Goal: Transaction & Acquisition: Book appointment/travel/reservation

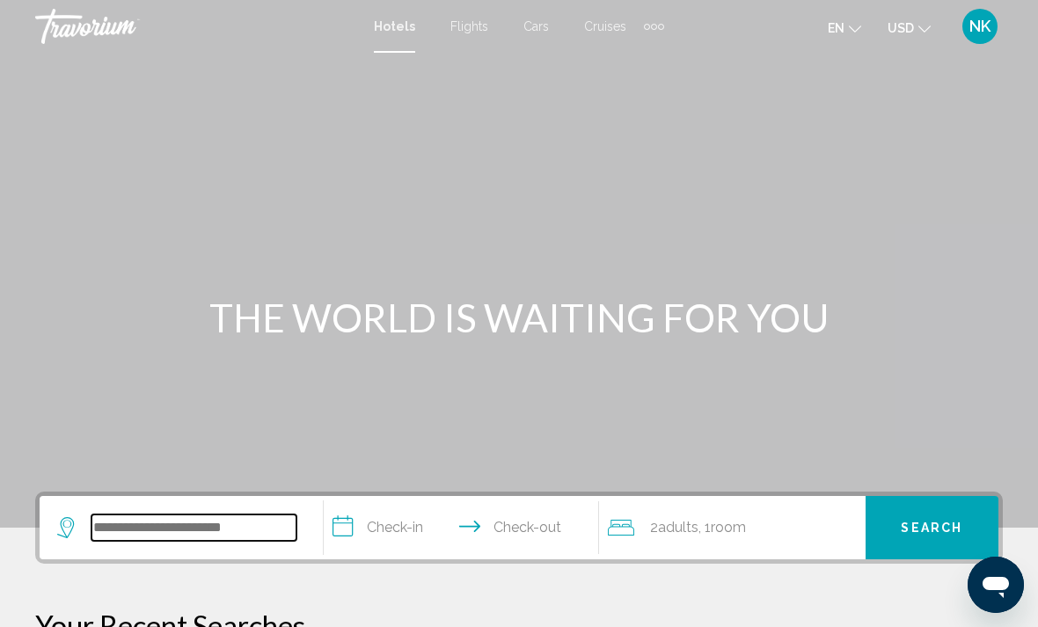
click at [230, 531] on input "Search widget" at bounding box center [194, 528] width 205 height 26
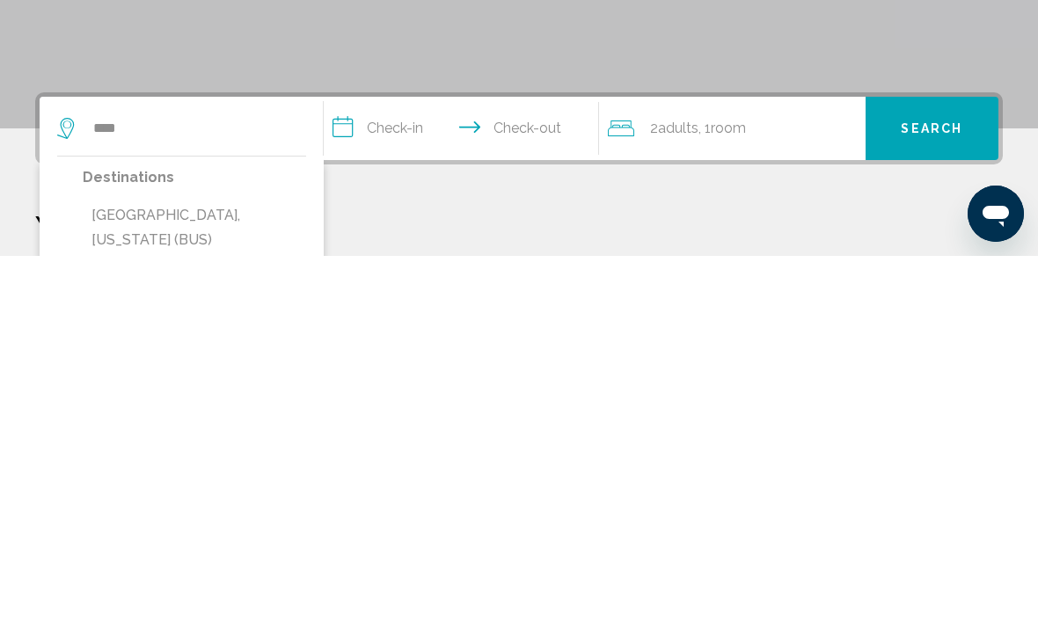
click at [155, 570] on button "[GEOGRAPHIC_DATA], [US_STATE] (BUS)" at bounding box center [195, 599] width 224 height 58
type input "**********"
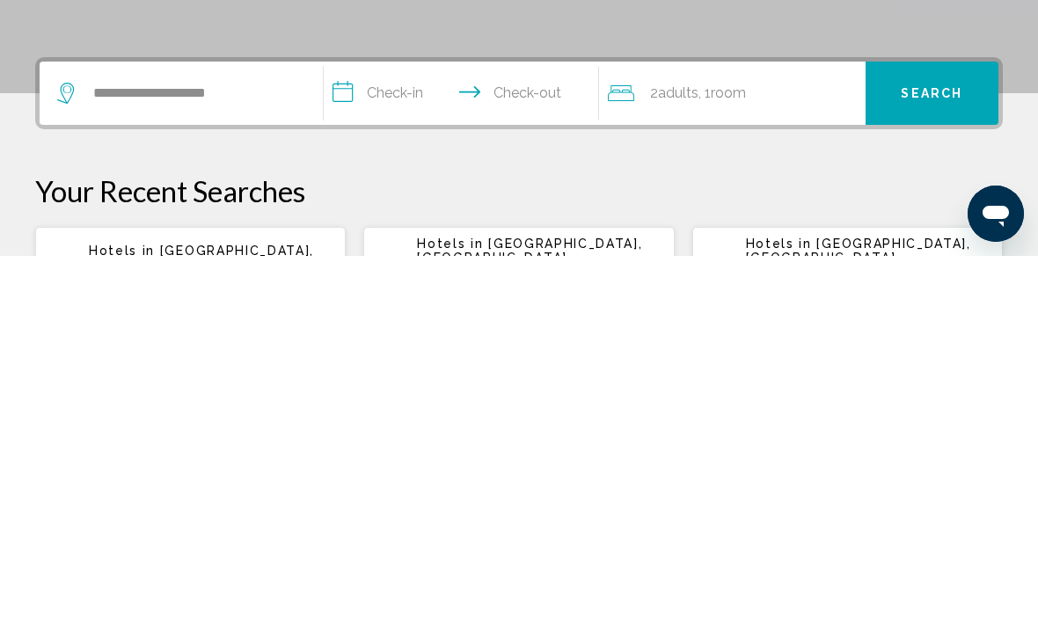
click at [382, 433] on input "**********" at bounding box center [465, 467] width 282 height 69
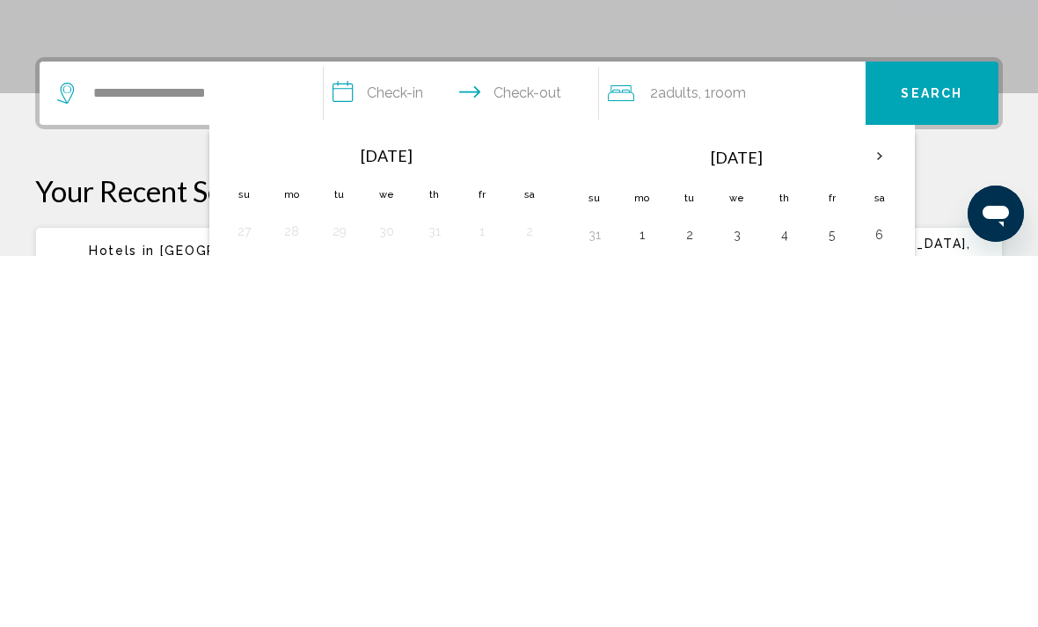
scroll to position [435, 0]
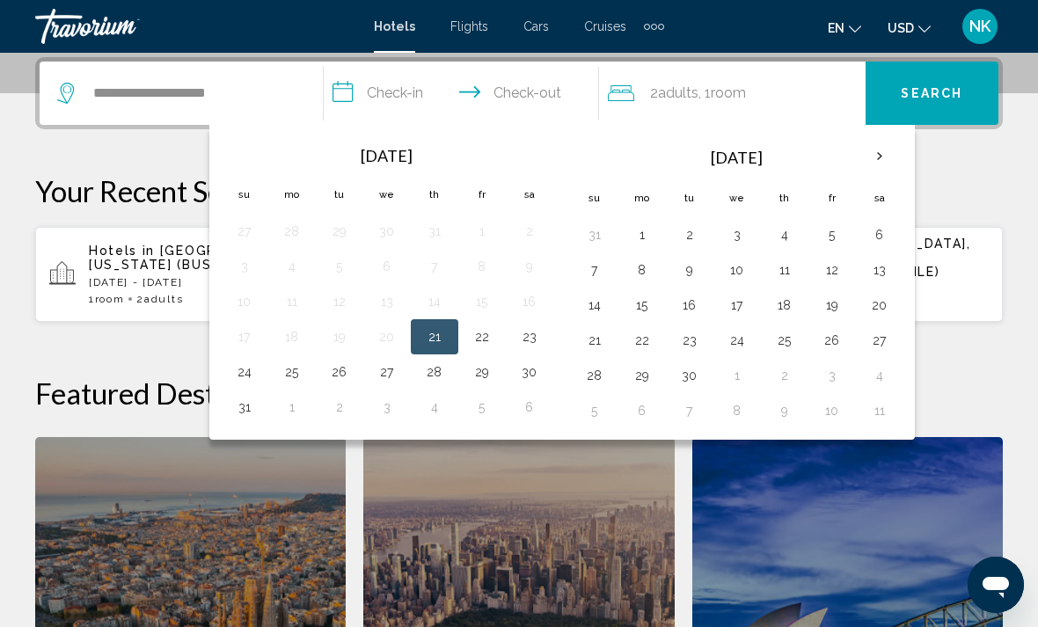
click at [736, 304] on button "17" at bounding box center [737, 305] width 28 height 25
click at [881, 304] on button "20" at bounding box center [880, 305] width 28 height 25
type input "**********"
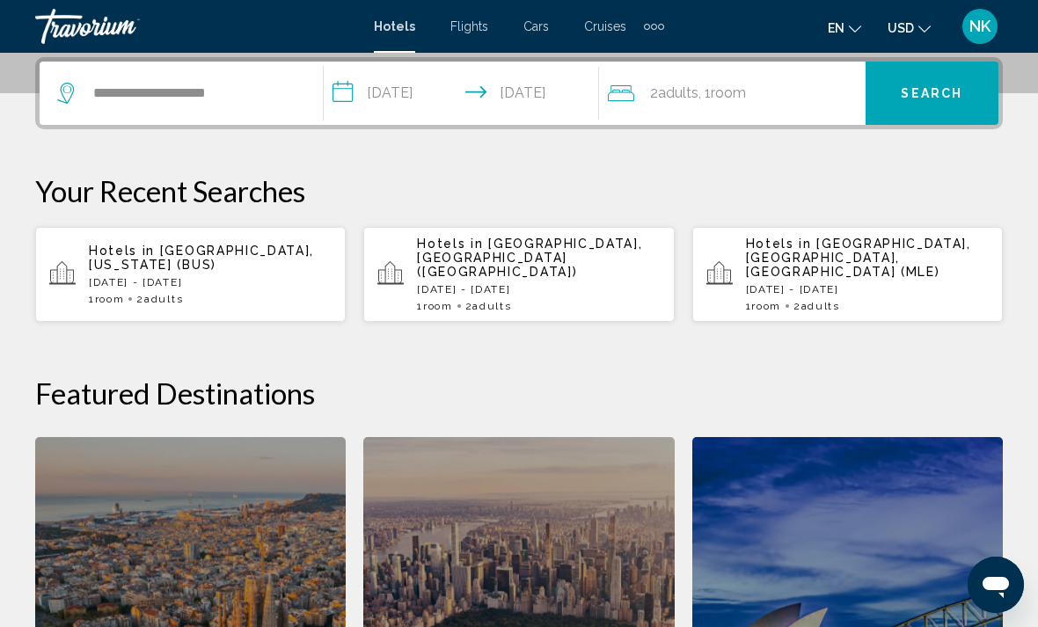
click at [948, 90] on span "Search" at bounding box center [932, 94] width 62 height 14
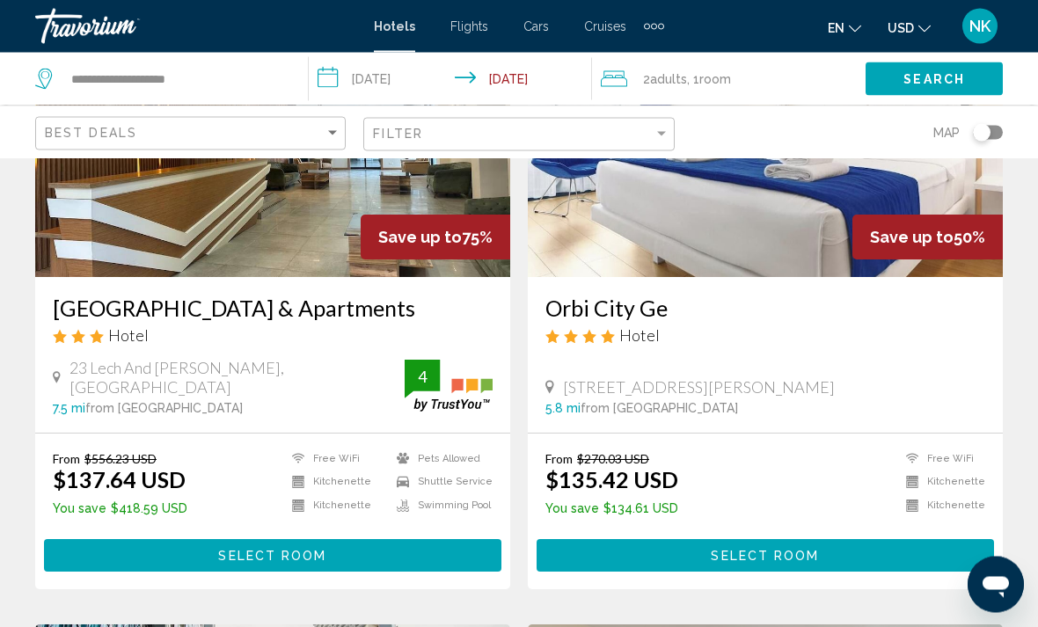
scroll to position [238, 0]
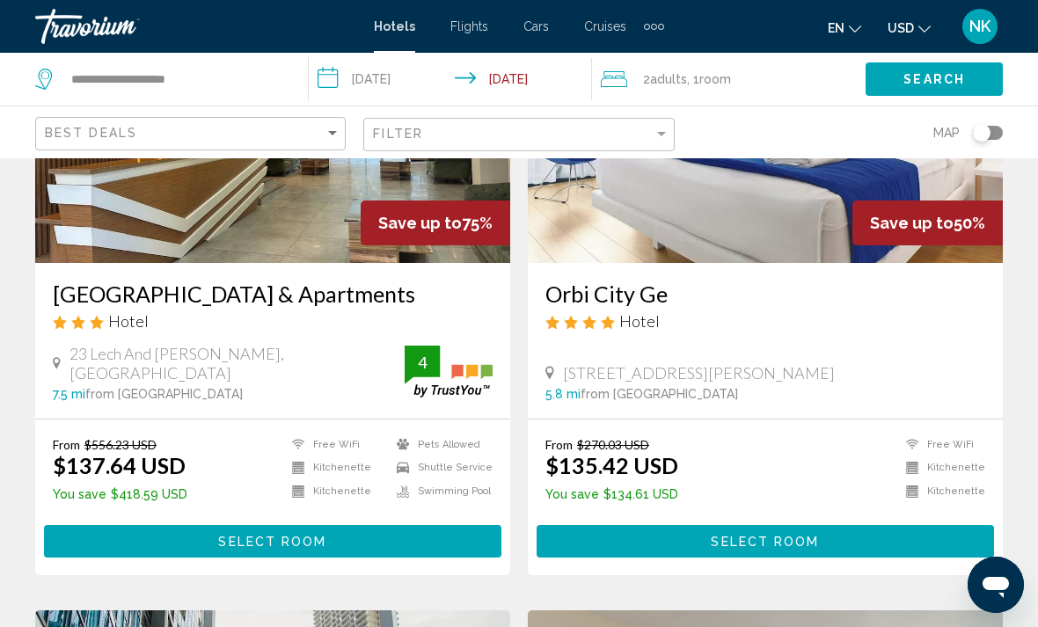
click at [432, 539] on button "Select Room" at bounding box center [273, 541] width 458 height 33
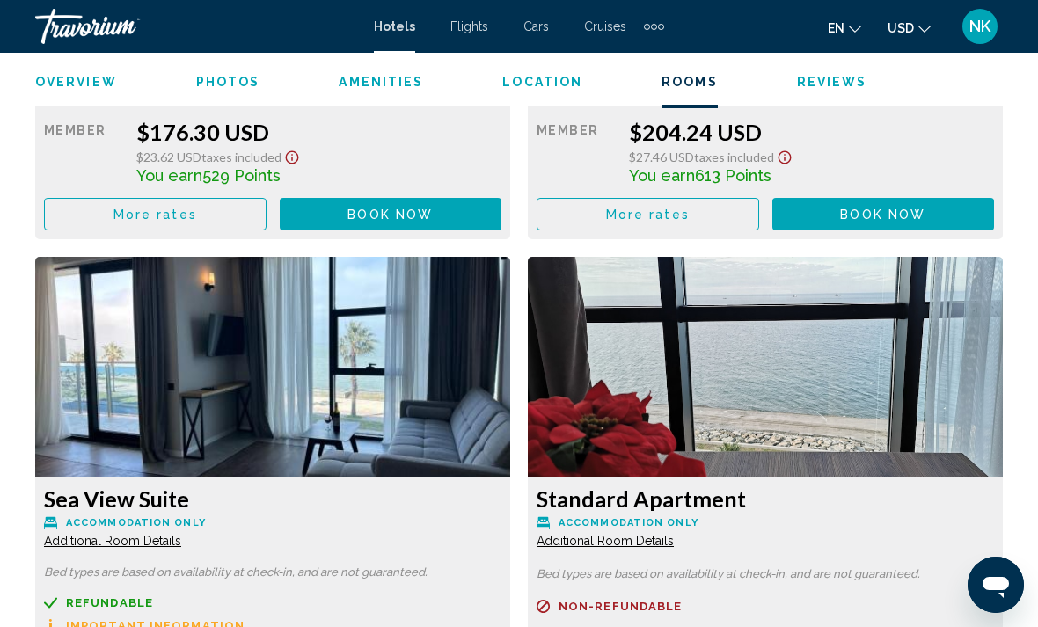
scroll to position [4292, 0]
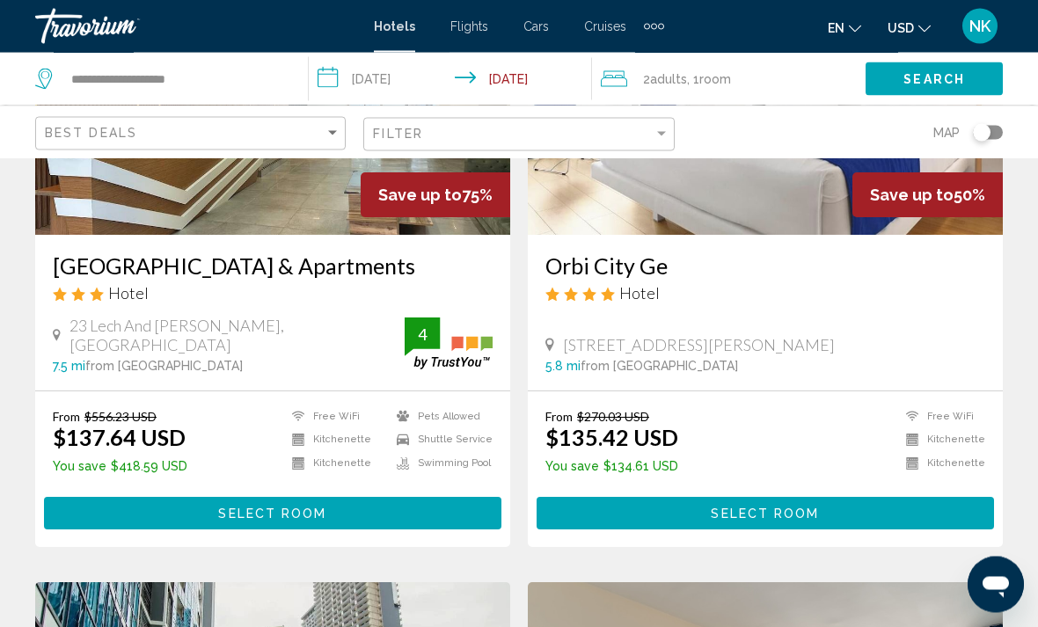
scroll to position [267, 0]
click at [908, 515] on button "Select Room" at bounding box center [766, 513] width 458 height 33
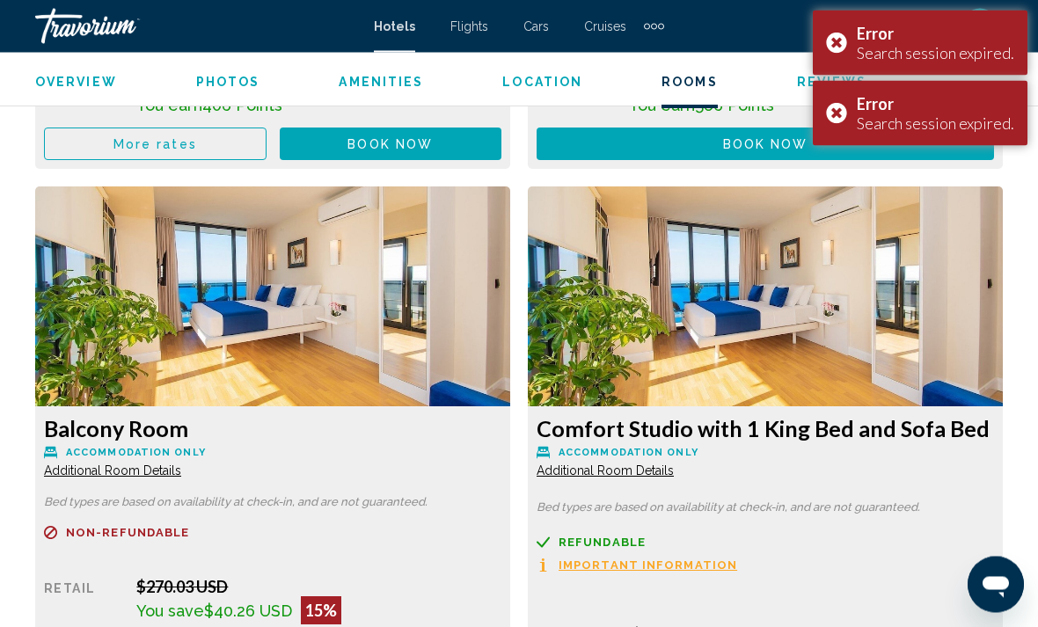
scroll to position [3150, 0]
click at [843, 116] on div "Error Search session expired." at bounding box center [920, 113] width 215 height 65
click at [841, 39] on div "Error Search session expired." at bounding box center [920, 43] width 215 height 65
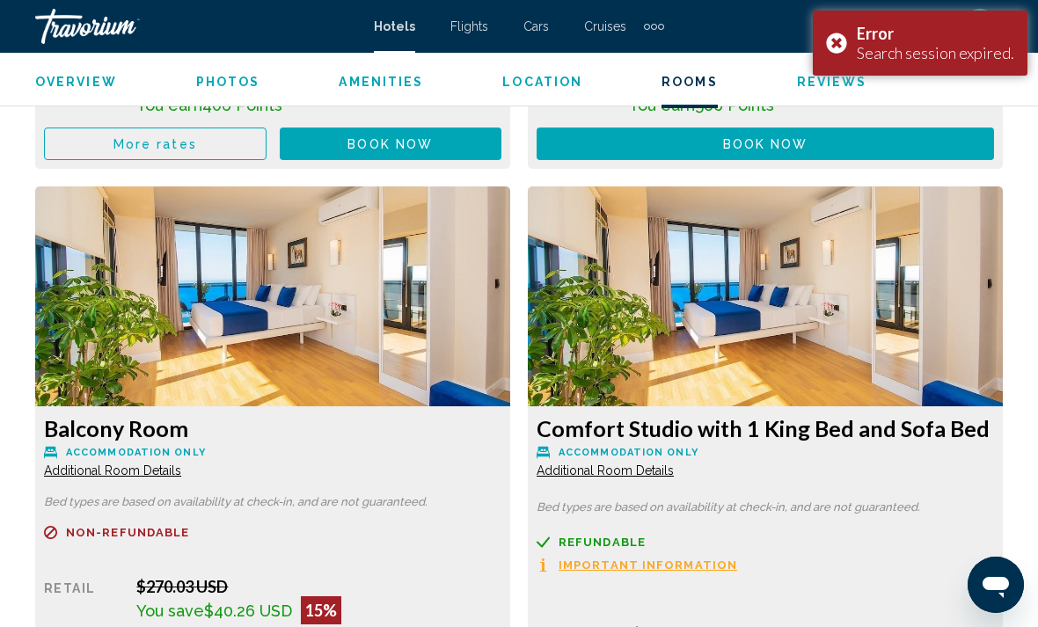
click at [838, 38] on button "en English Español Français Italiano Português русский" at bounding box center [844, 28] width 33 height 26
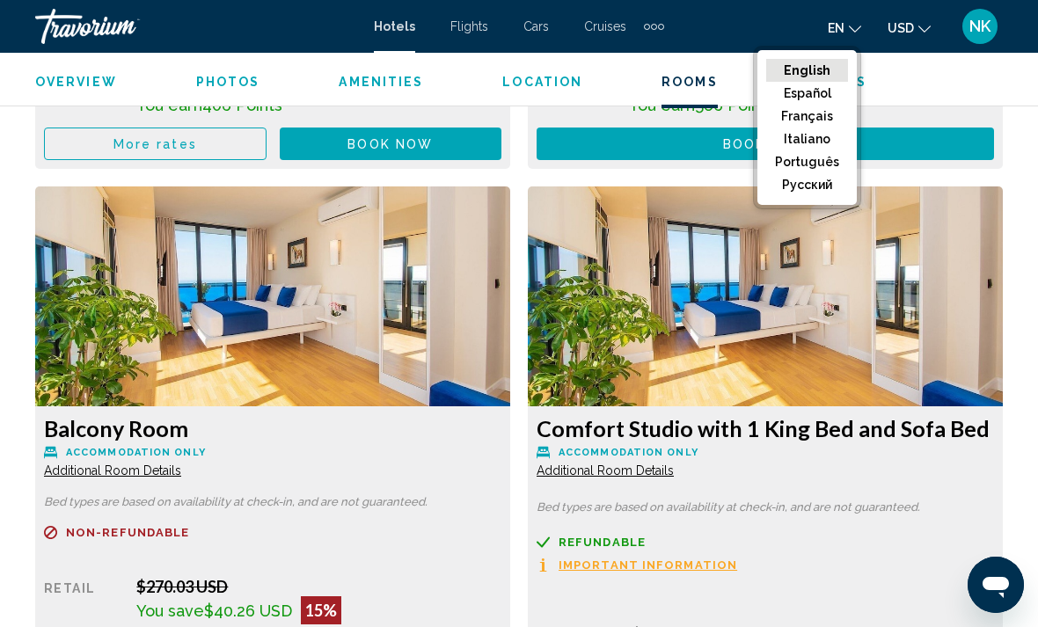
click at [693, 22] on div "en English Español Français Italiano Português русский USD USD ($) MXN (Mex$) C…" at bounding box center [842, 26] width 321 height 37
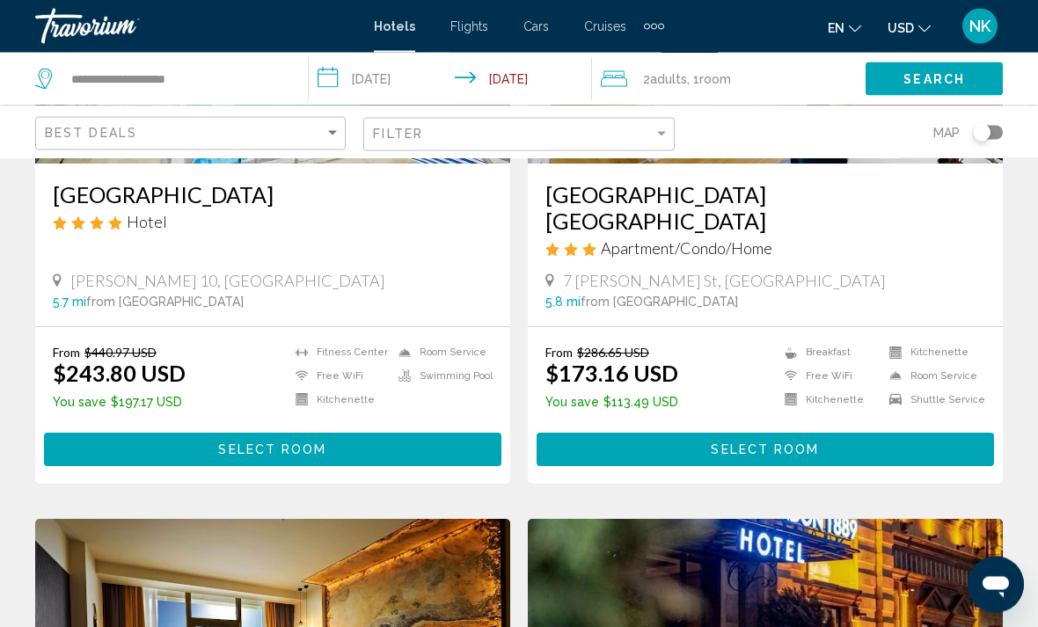
scroll to position [979, 0]
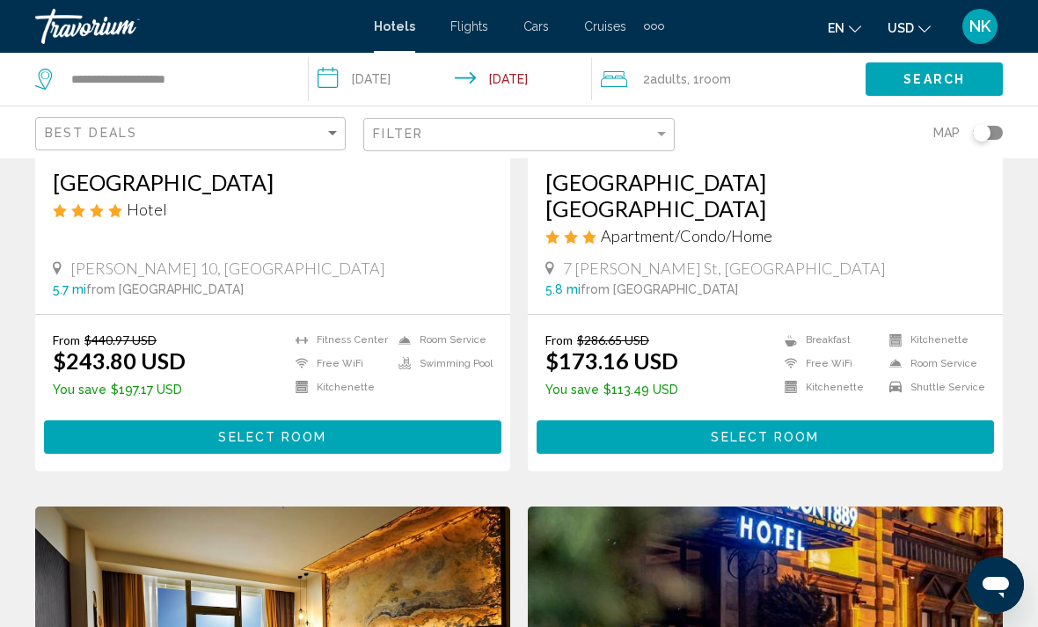
click at [84, 421] on button "Select Room" at bounding box center [273, 437] width 458 height 33
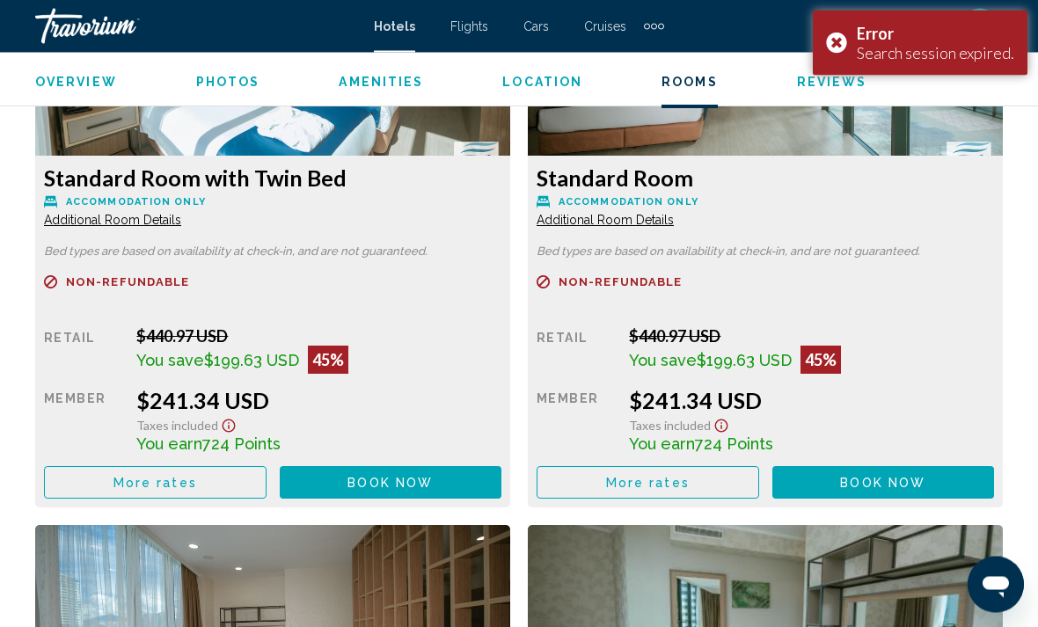
scroll to position [2829, 0]
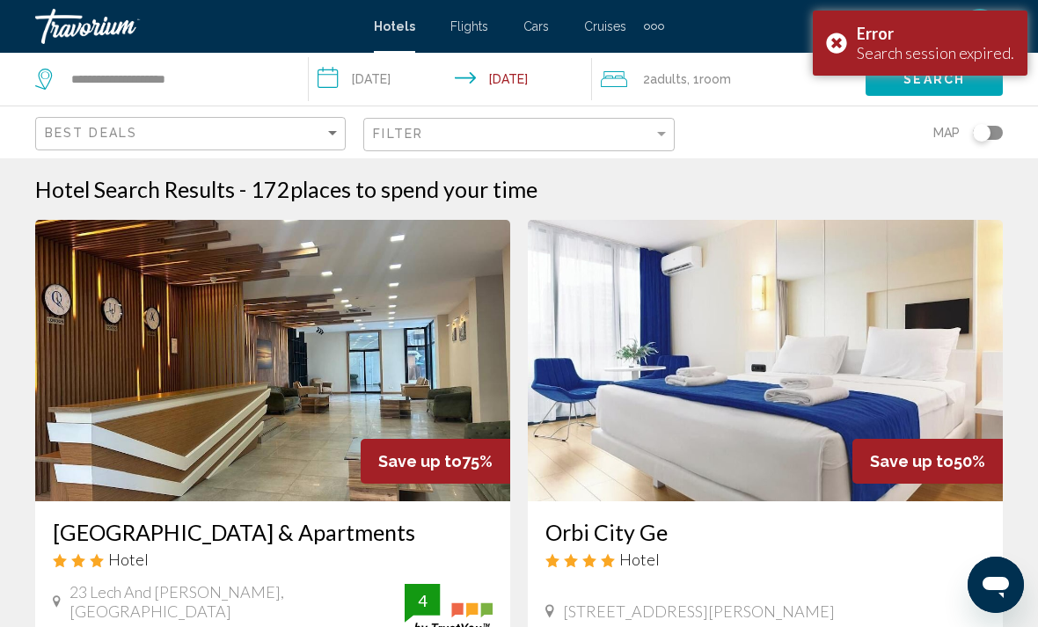
click at [834, 57] on div "Error Search session expired." at bounding box center [920, 43] width 215 height 65
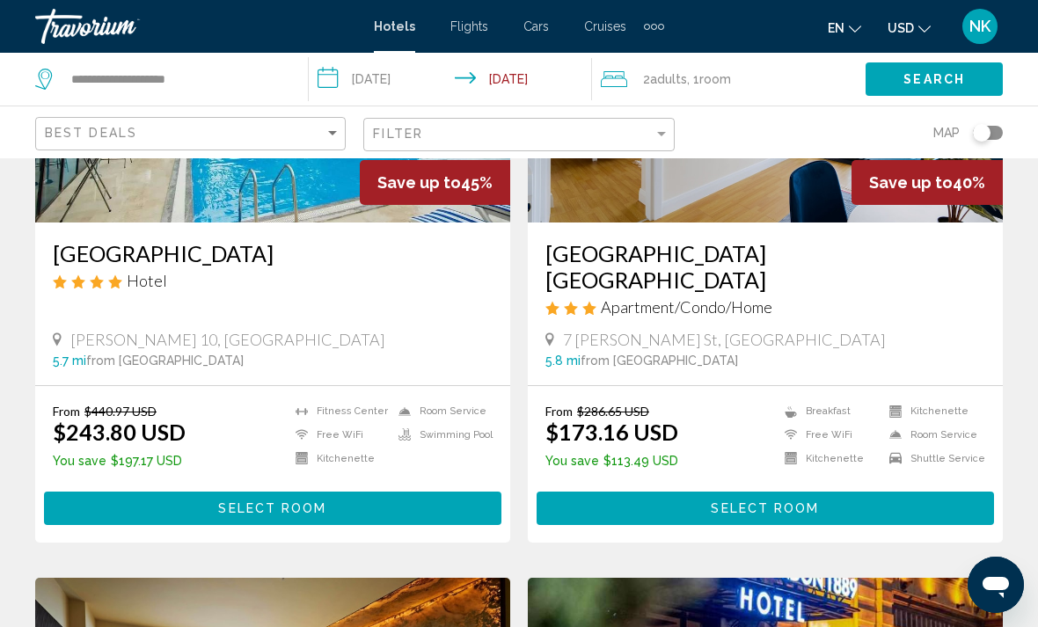
scroll to position [910, 0]
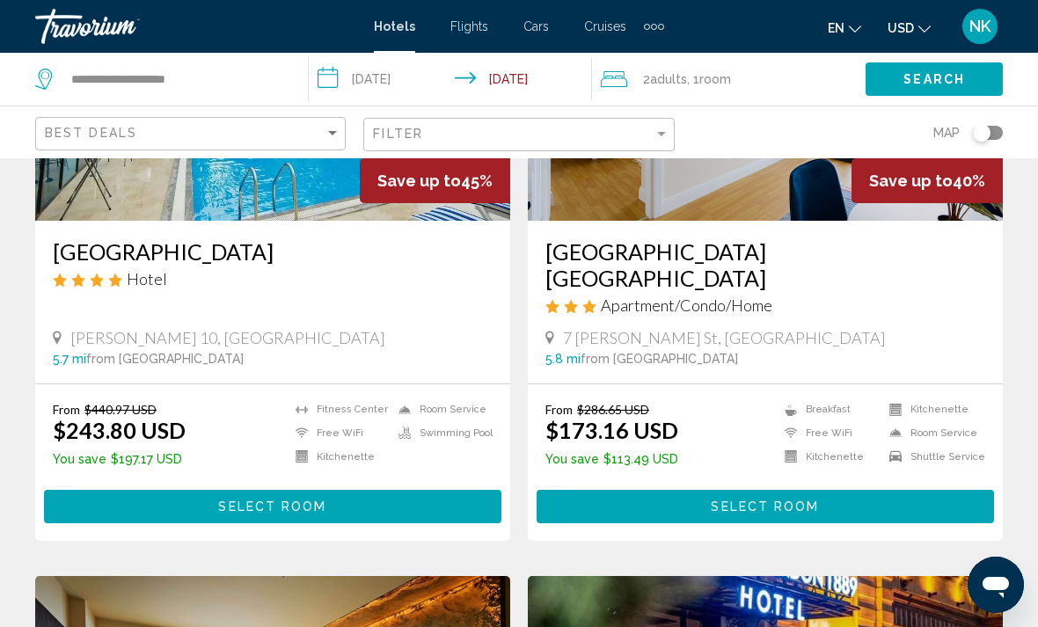
click at [568, 490] on button "Select Room" at bounding box center [766, 506] width 458 height 33
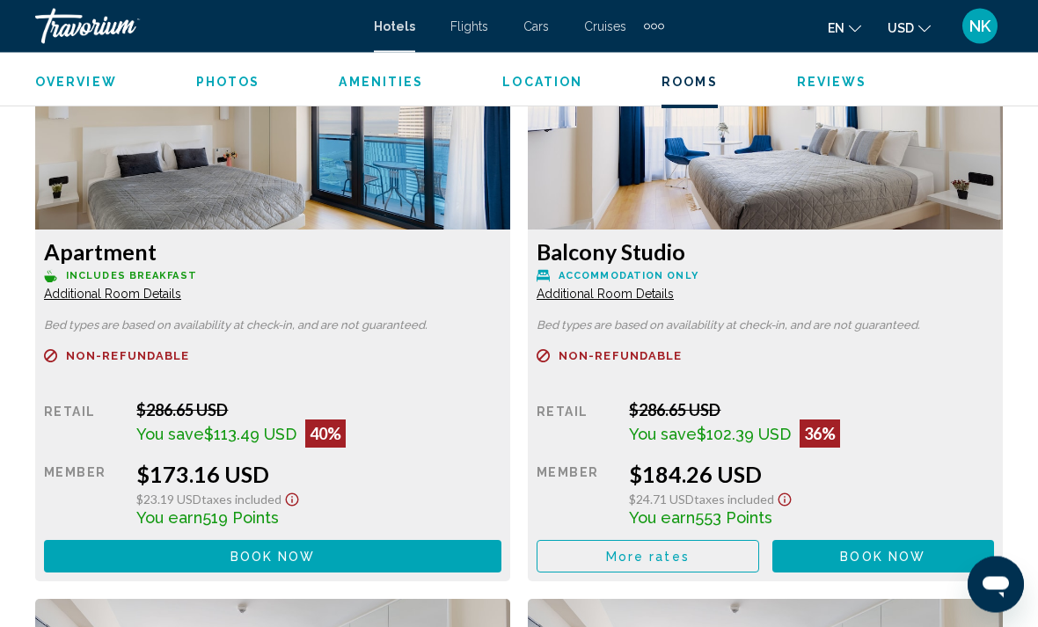
scroll to position [2789, 0]
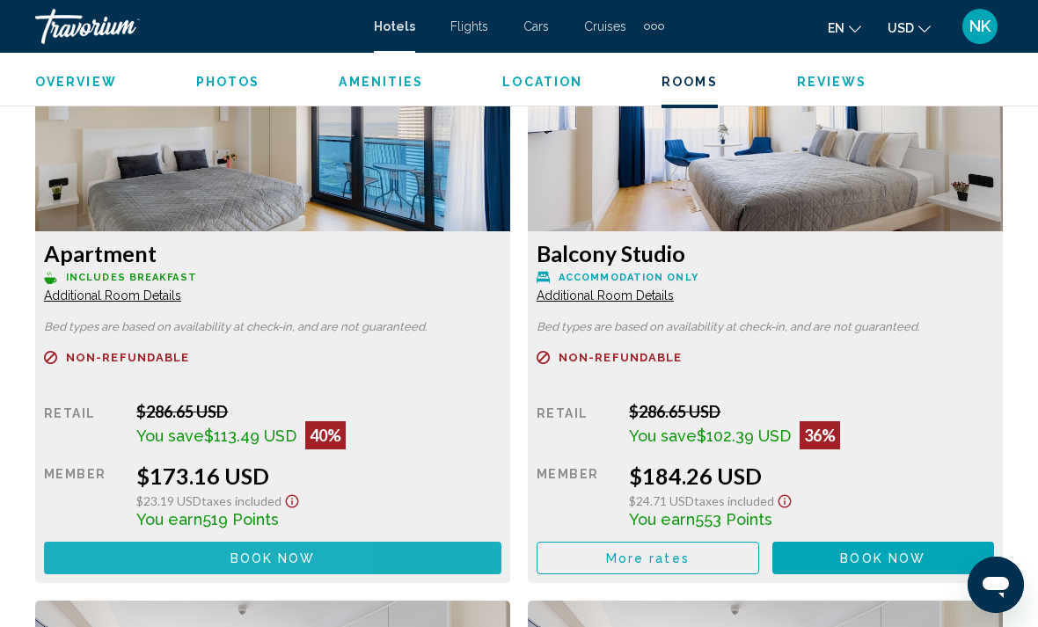
click at [103, 571] on button "Book now No longer available" at bounding box center [273, 558] width 458 height 33
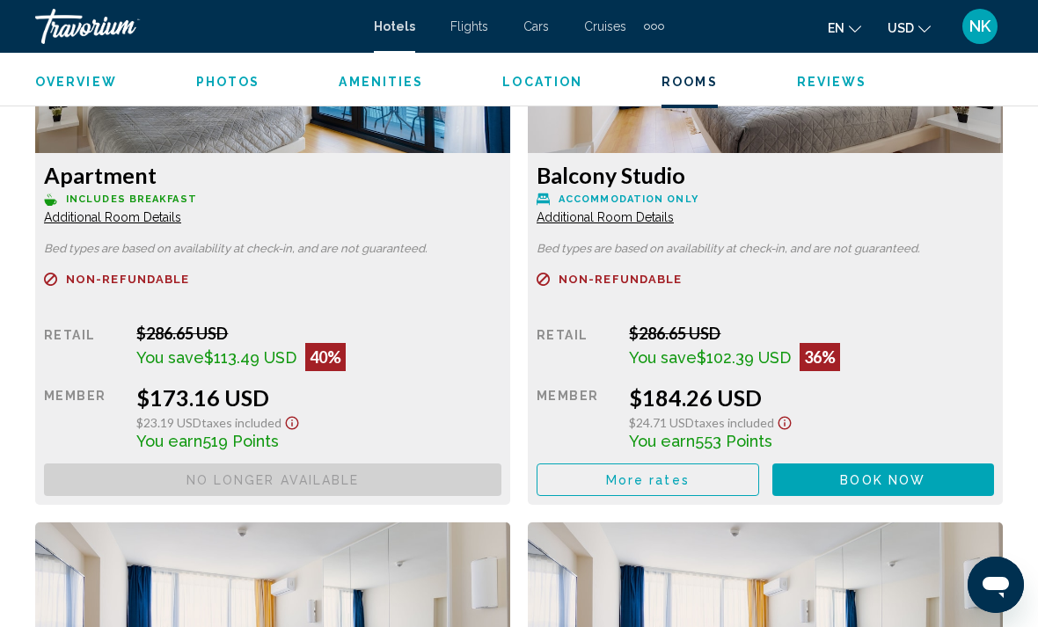
scroll to position [2833, 0]
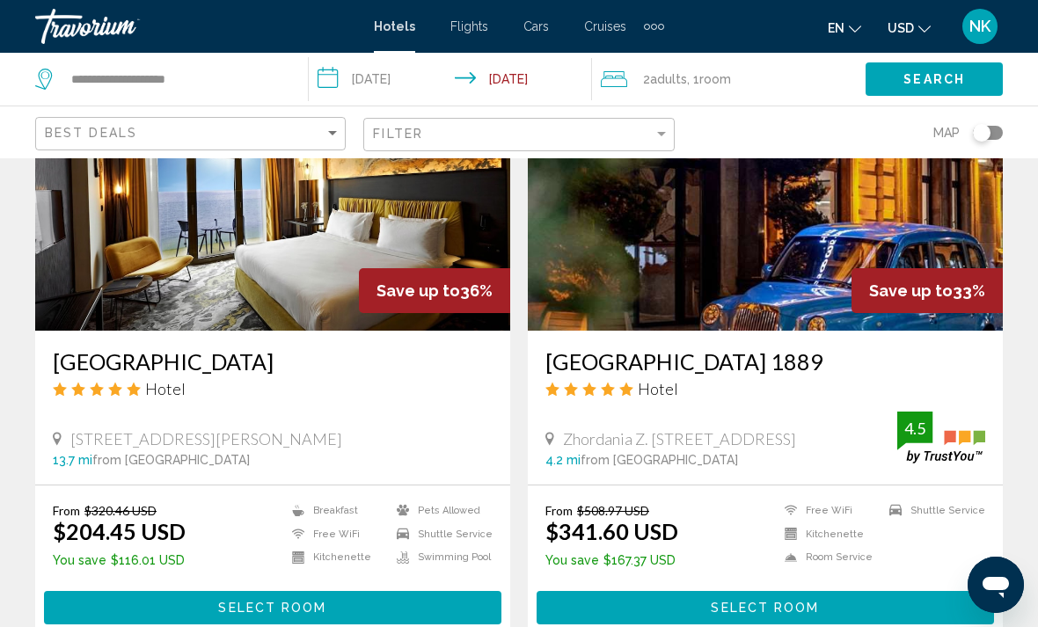
scroll to position [1440, 0]
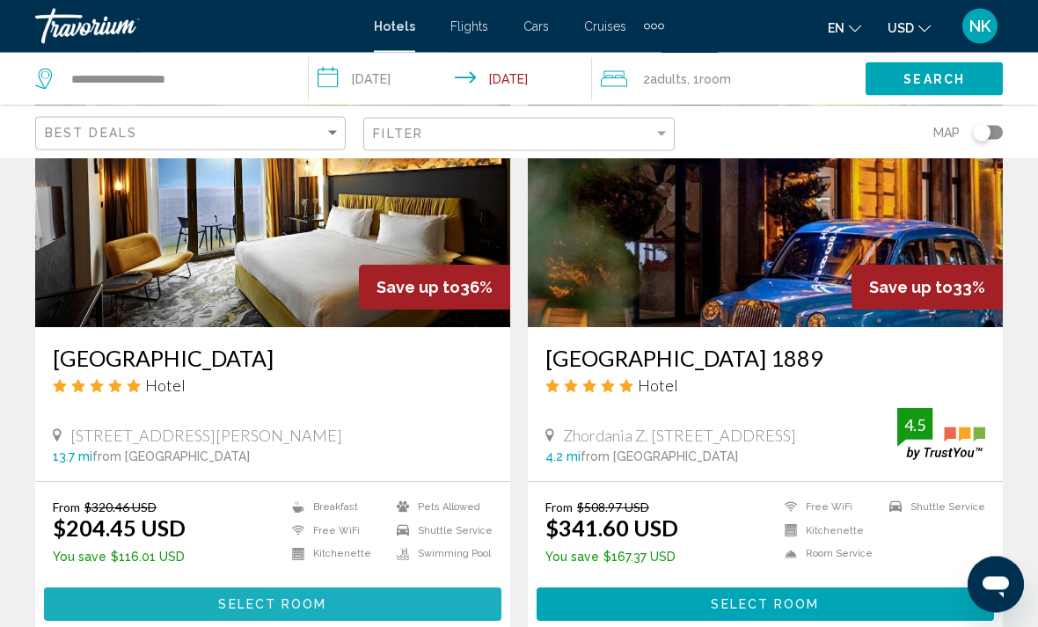
click at [422, 589] on button "Select Room" at bounding box center [273, 605] width 458 height 33
click at [0, 0] on div at bounding box center [0, 0] width 0 height 0
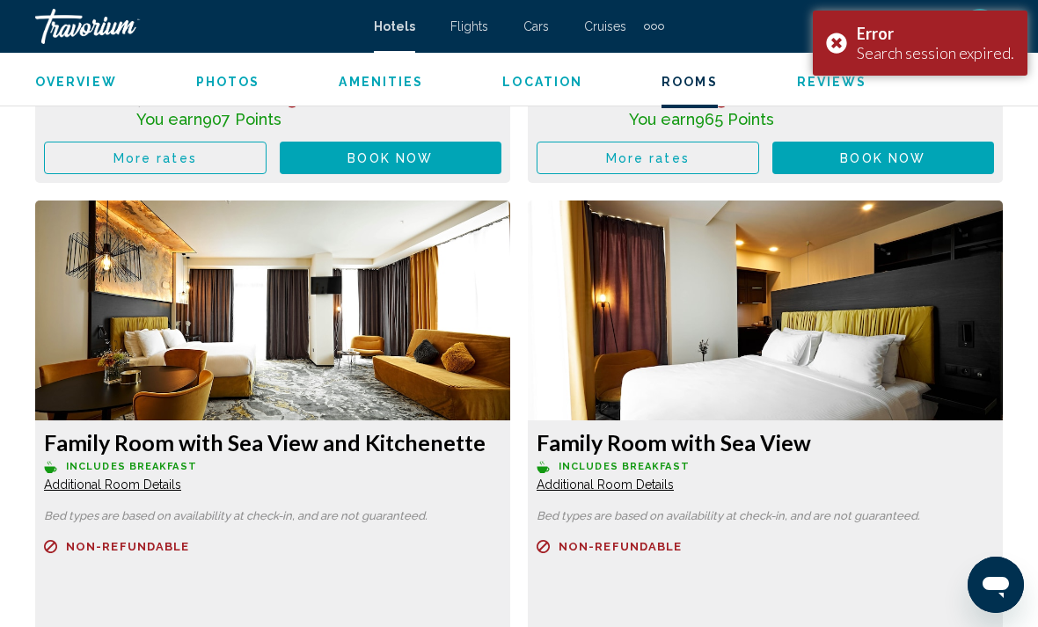
scroll to position [4946, 0]
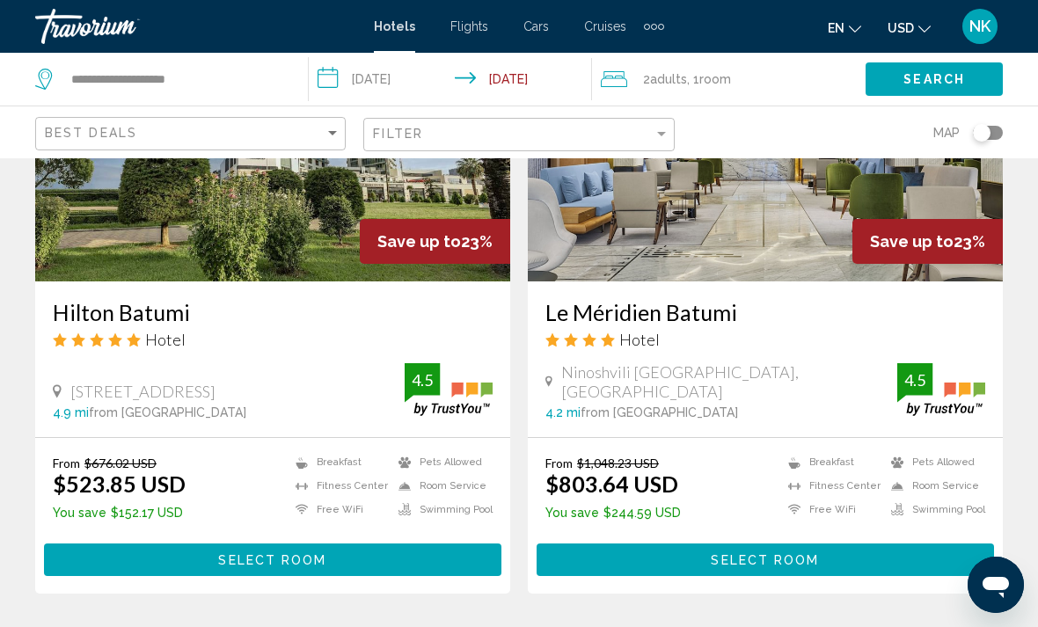
scroll to position [3373, 0]
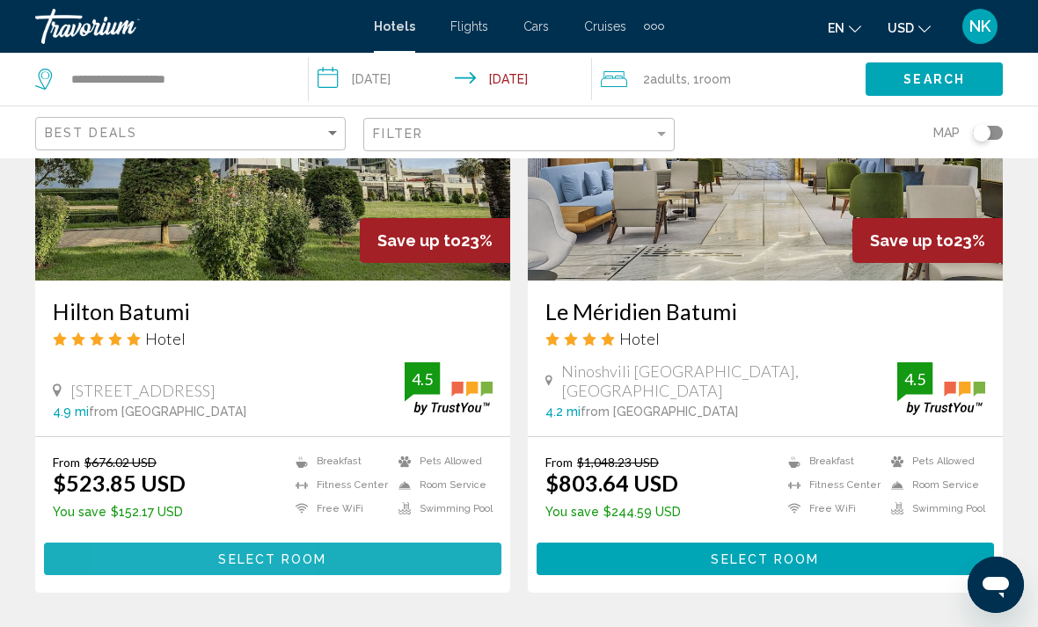
click at [185, 543] on button "Select Room" at bounding box center [273, 559] width 458 height 33
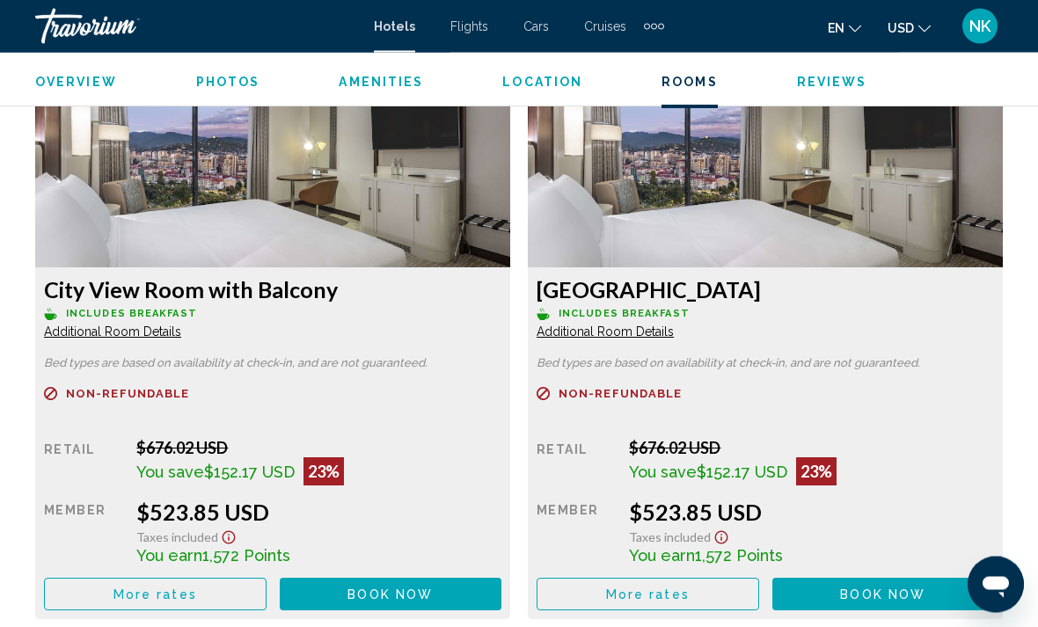
scroll to position [2756, 0]
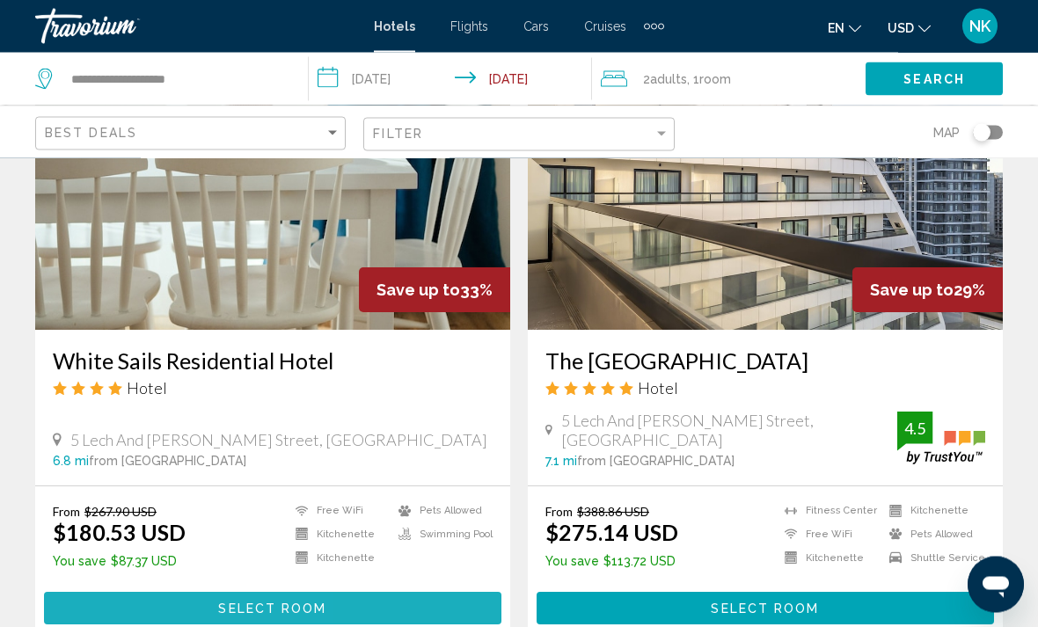
scroll to position [2066, 0]
click at [82, 592] on button "Select Room" at bounding box center [273, 608] width 458 height 33
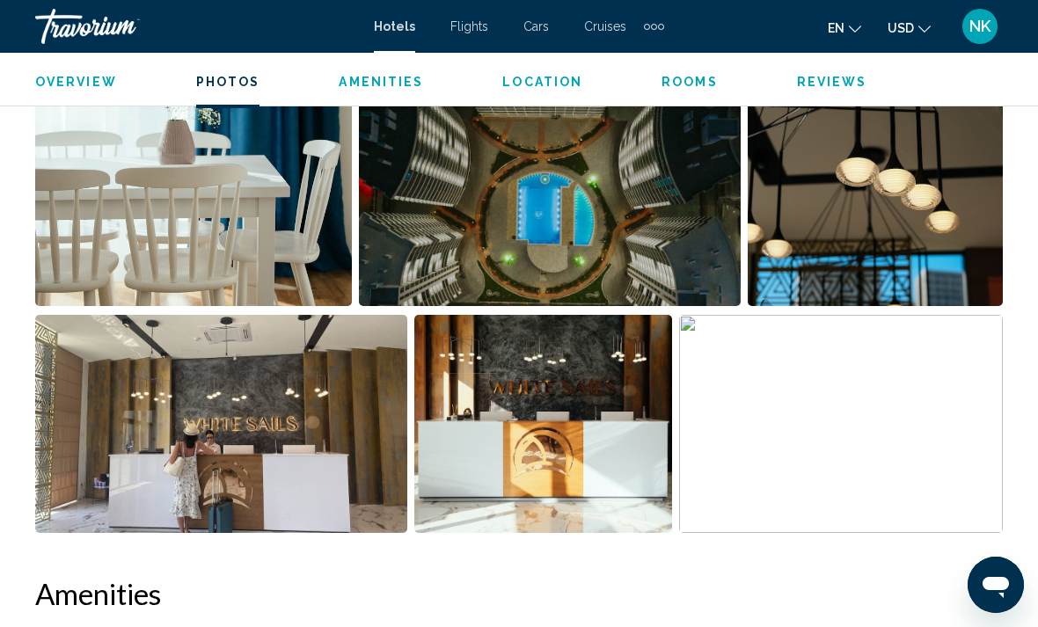
scroll to position [1231, 0]
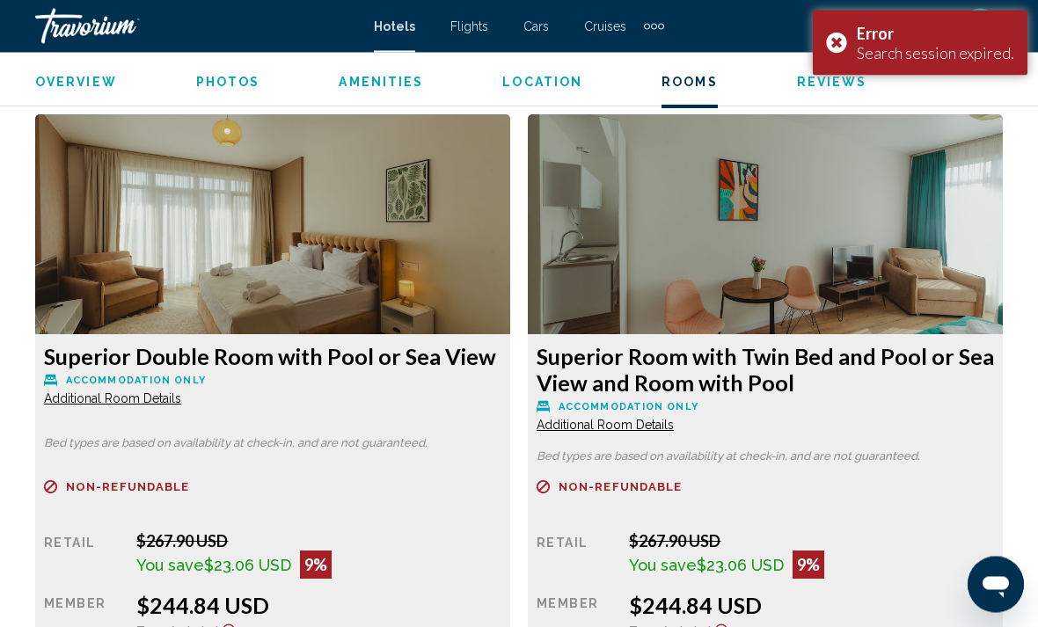
scroll to position [3628, 0]
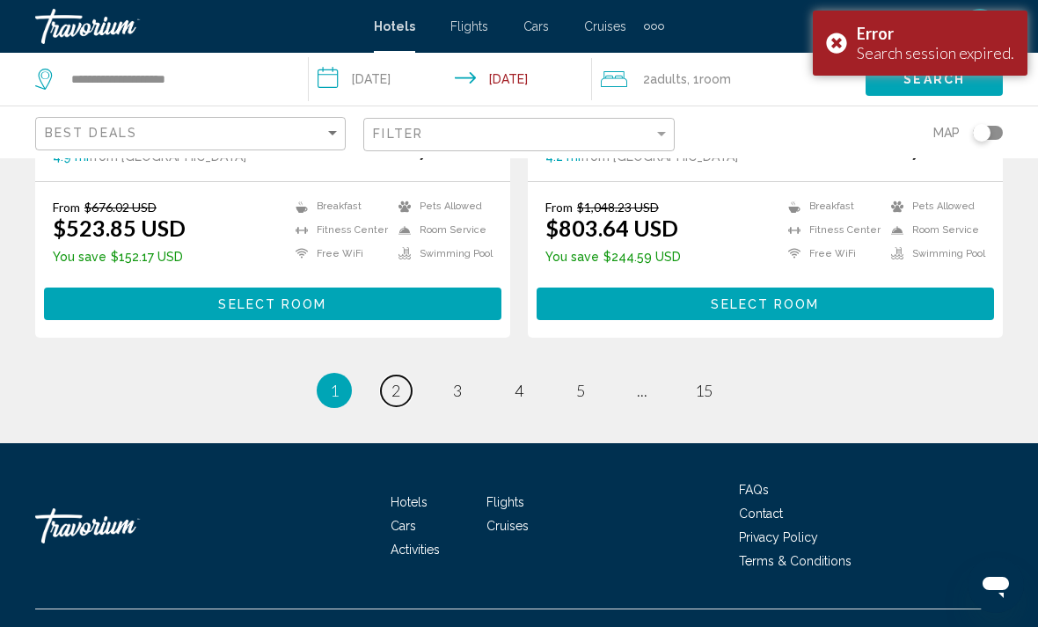
click at [384, 376] on link "page 2" at bounding box center [396, 391] width 31 height 31
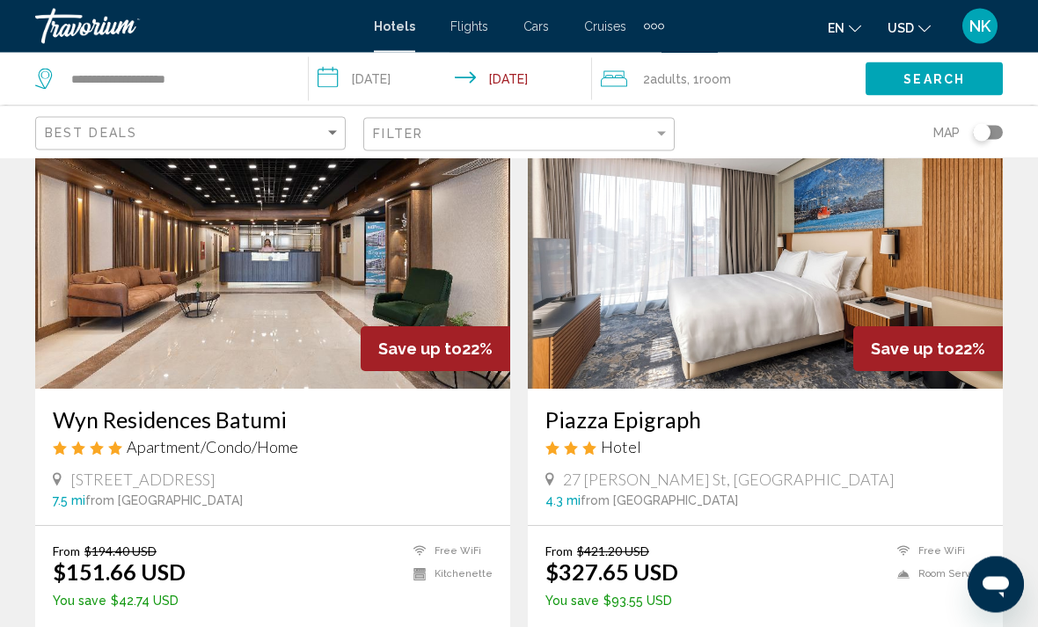
scroll to position [139, 0]
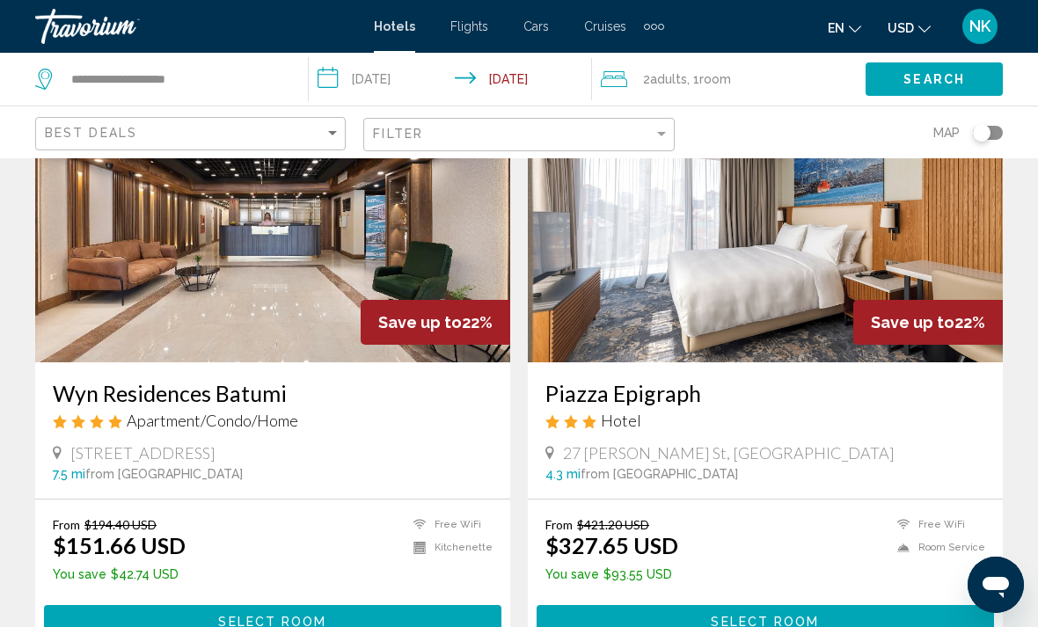
click at [82, 624] on button "Select Room" at bounding box center [273, 621] width 458 height 33
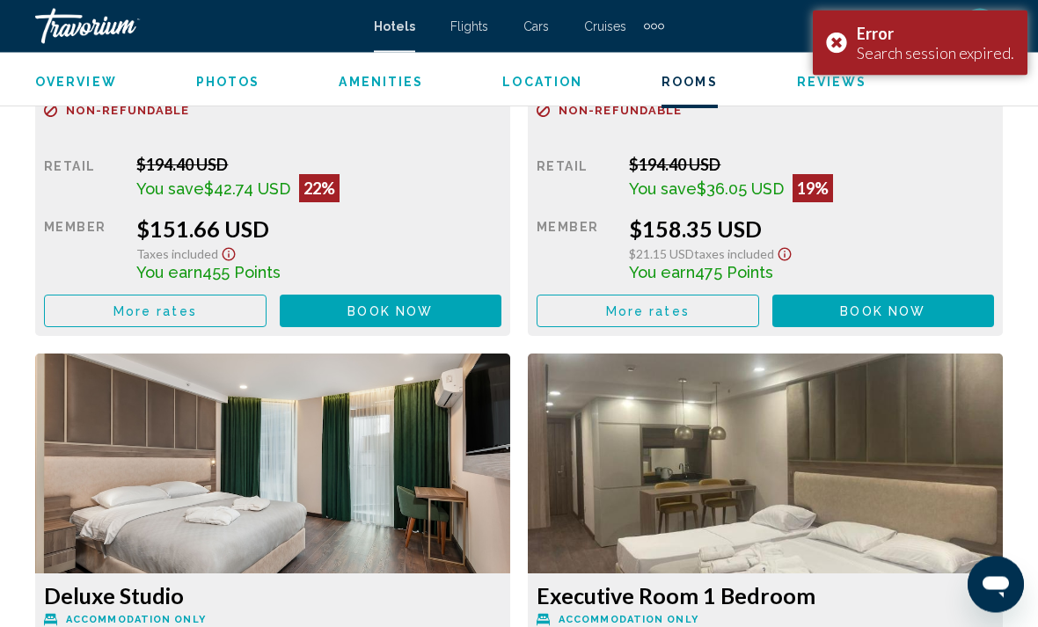
scroll to position [2970, 0]
